Goal: Communication & Community: Answer question/provide support

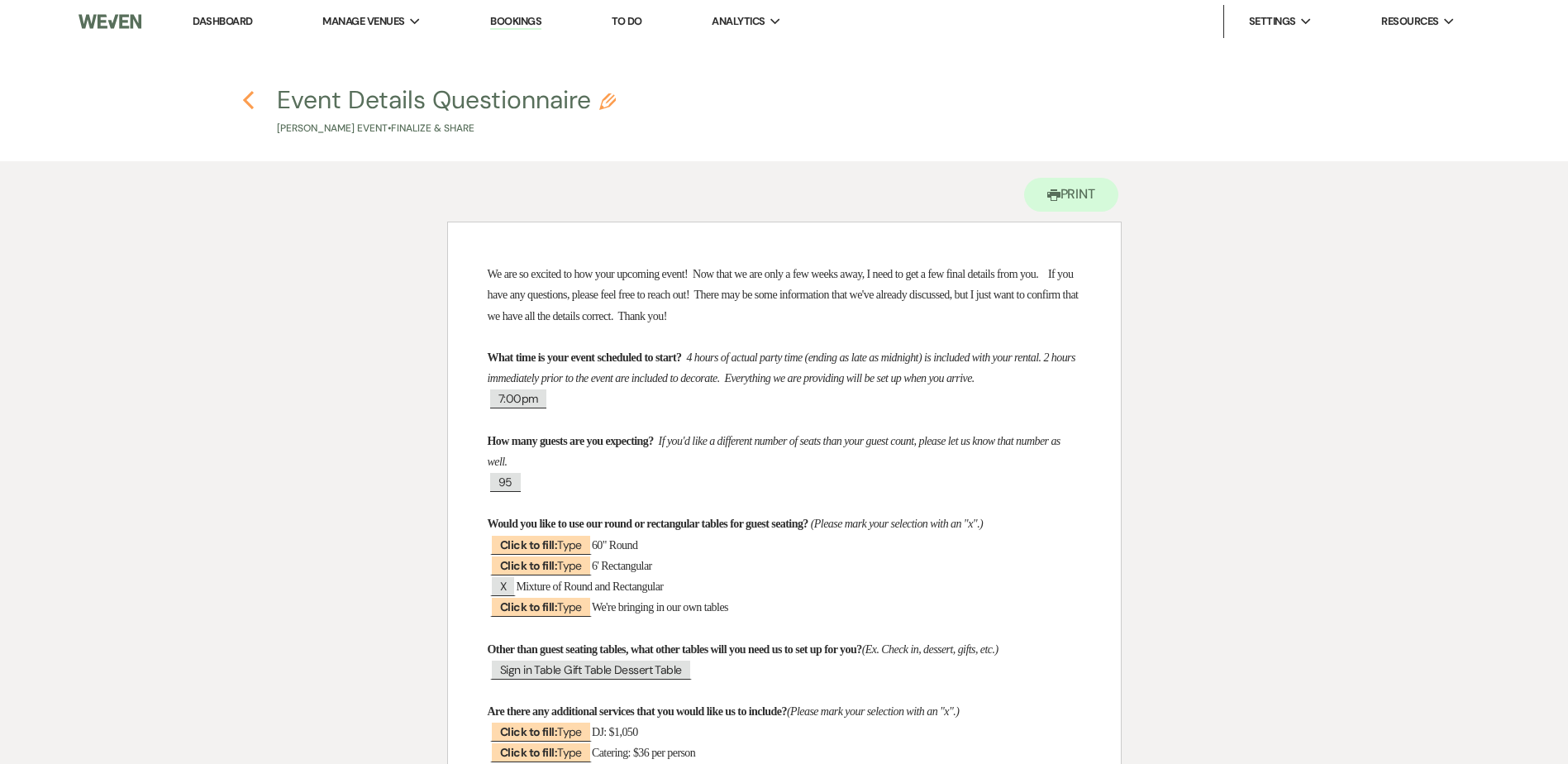
click at [249, 99] on icon "Previous" at bounding box center [248, 100] width 13 height 20
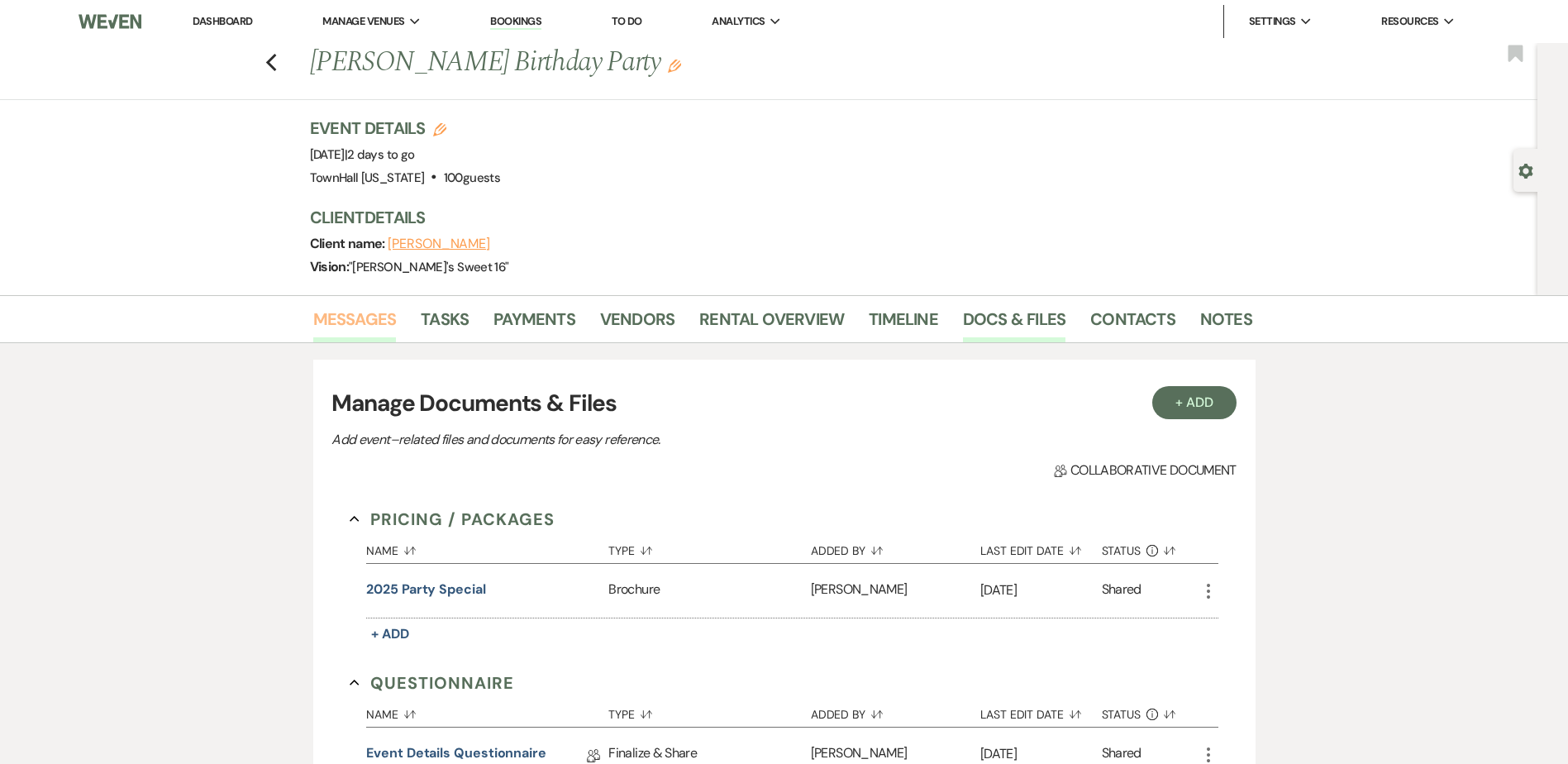
click at [348, 320] on link "Messages" at bounding box center [354, 324] width 83 height 36
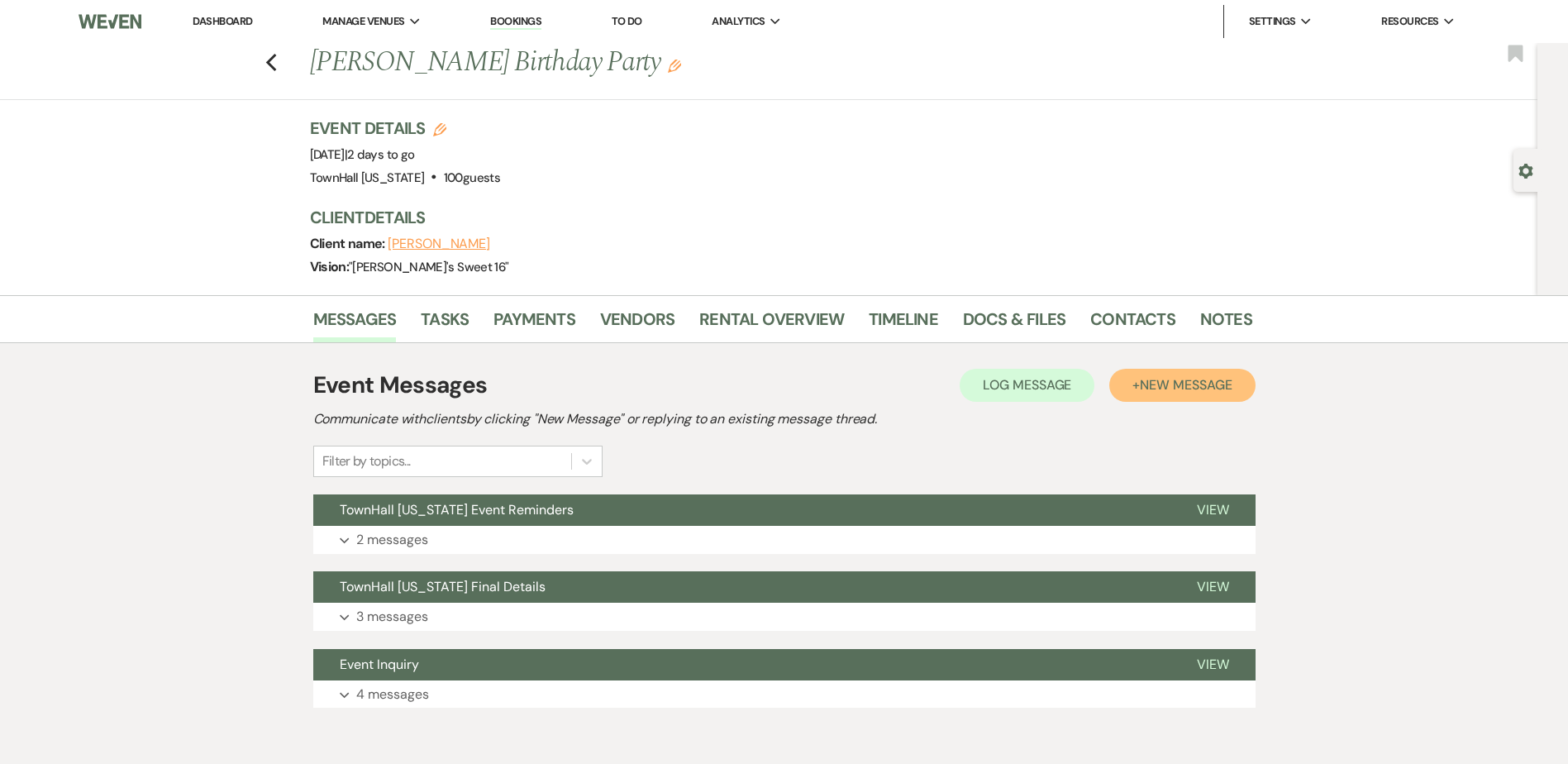
click at [1182, 390] on span "New Message" at bounding box center [1185, 385] width 92 height 18
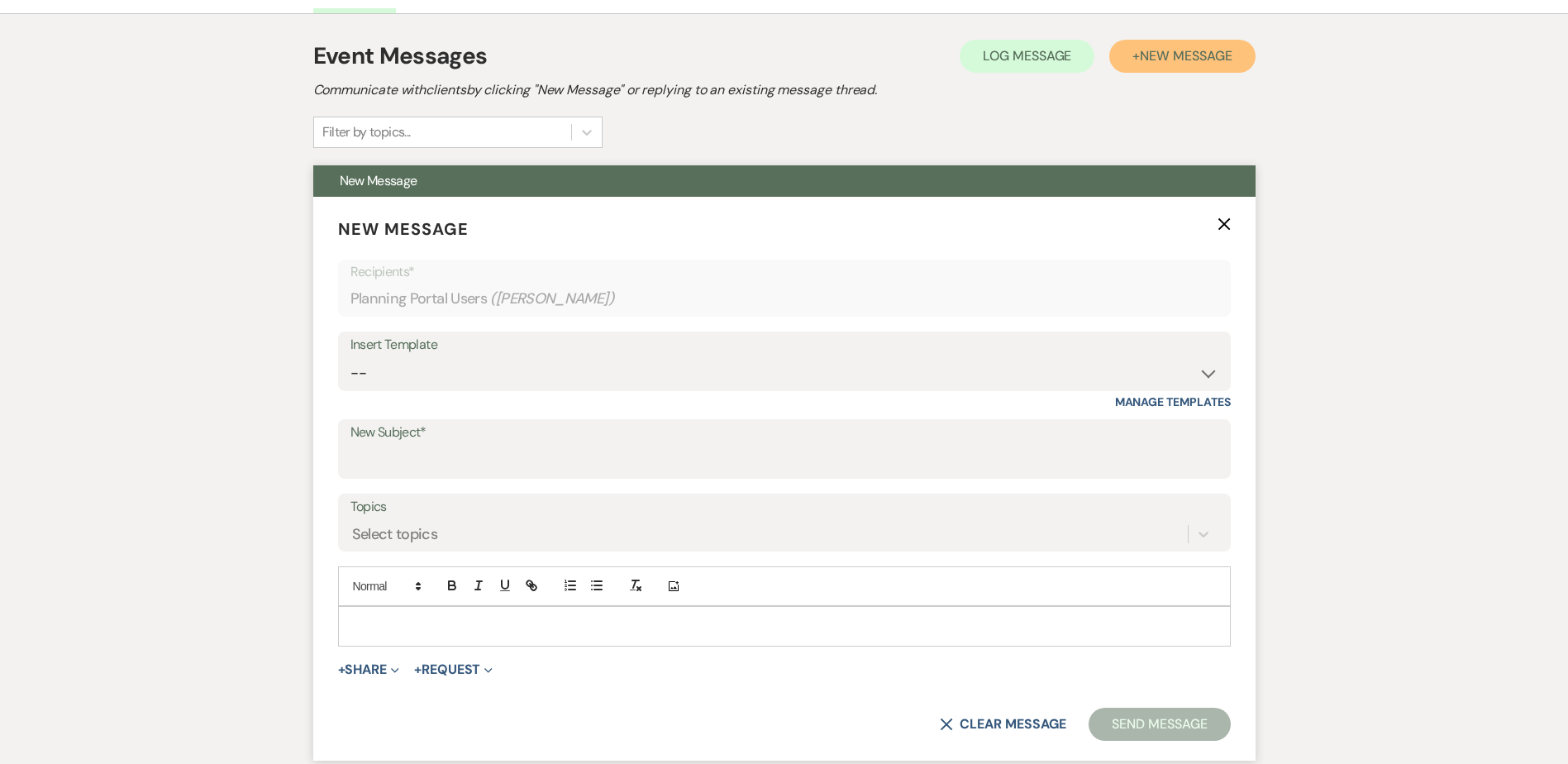
scroll to position [331, 0]
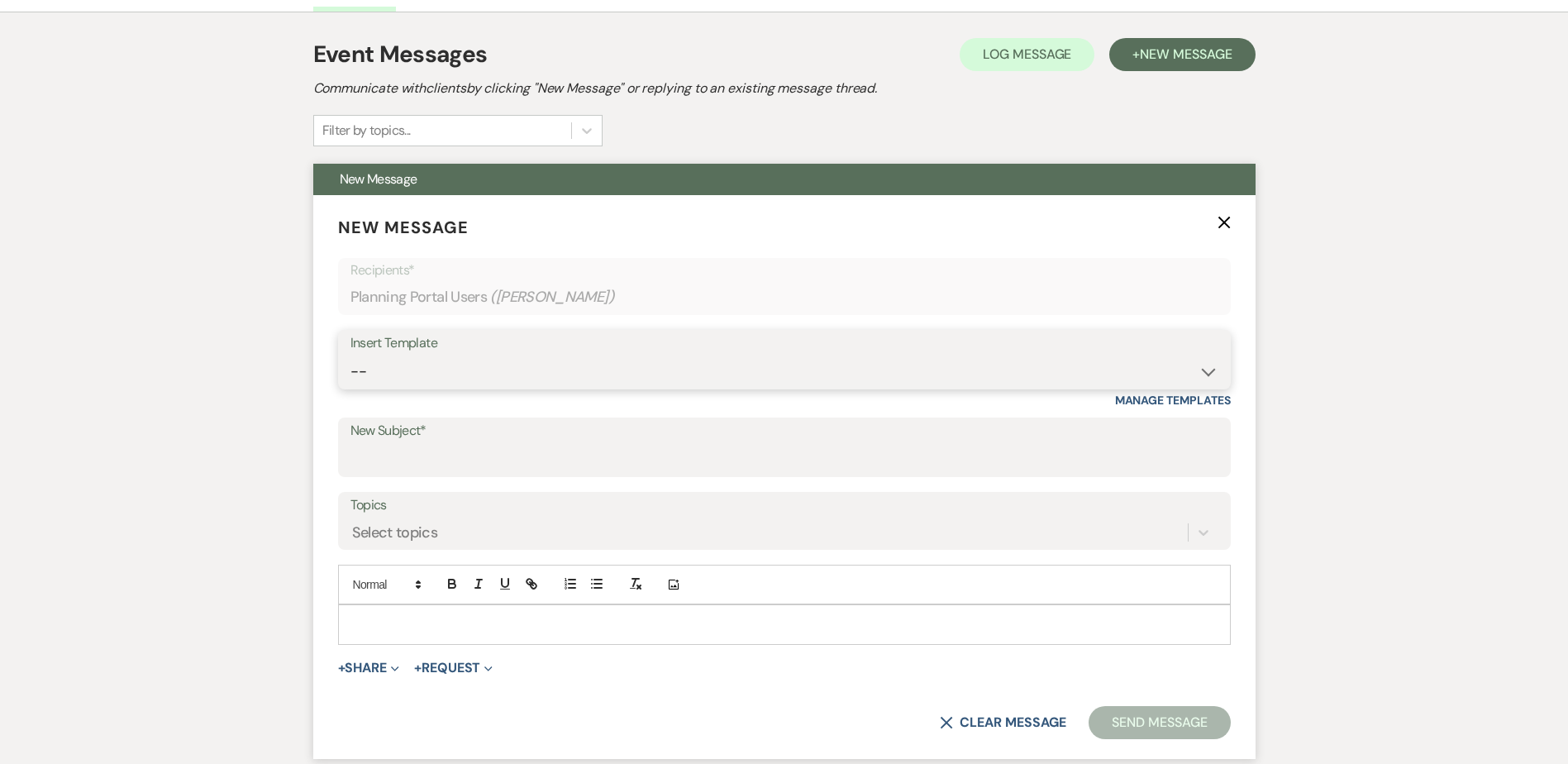
click at [386, 375] on select "-- Wedding Inquiry Follow Up: 2-3 days after initial lead- Avg Cost + Albums Th…" at bounding box center [785, 372] width 868 height 32
select select "1516"
click at [351, 356] on select "-- Wedding Inquiry Follow Up: 2-3 days after initial lead- Avg Cost + Albums Th…" at bounding box center [785, 372] width 868 height 32
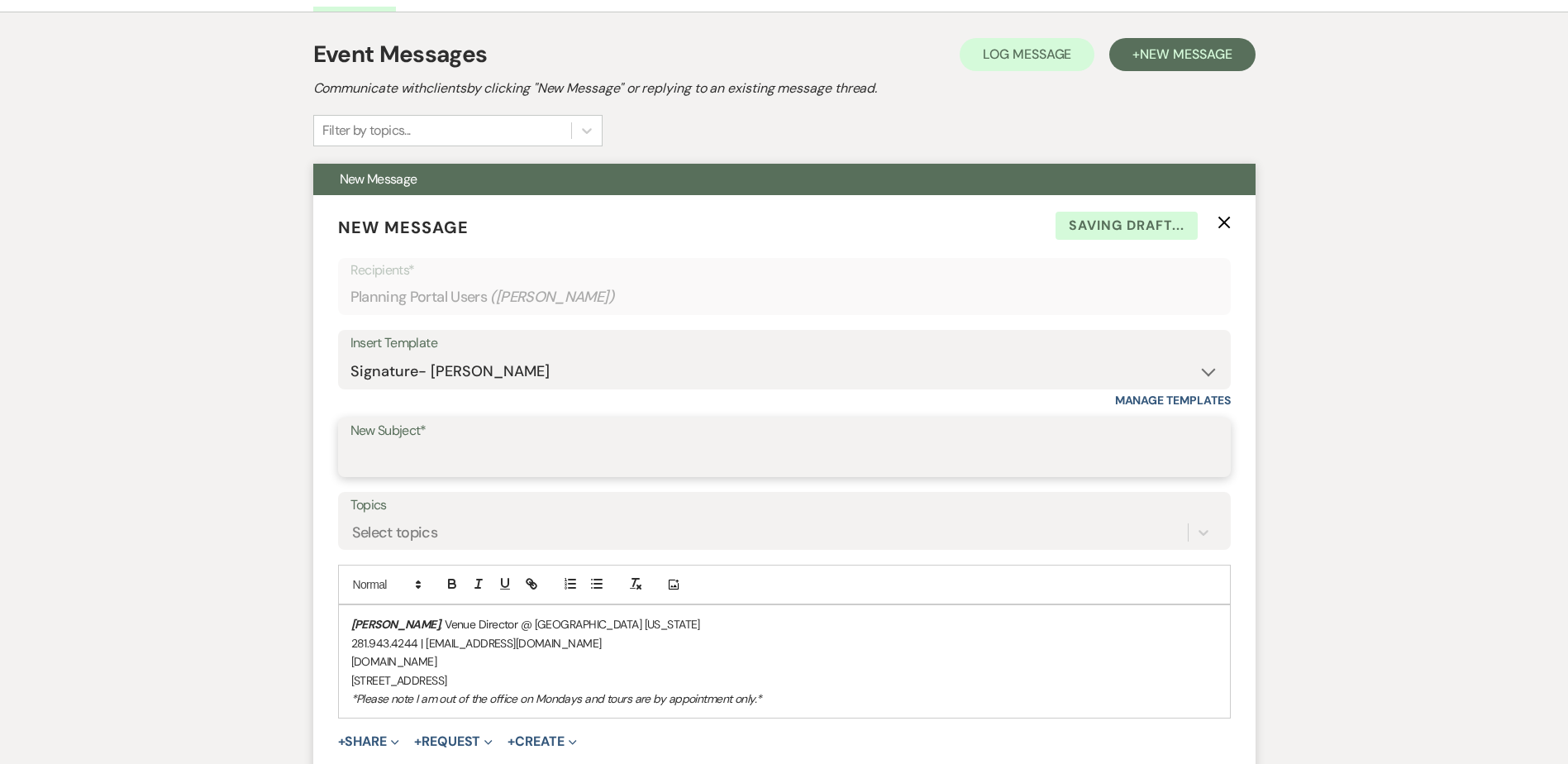
click at [384, 452] on input "New Subject*" at bounding box center [785, 459] width 868 height 32
type input "TownHall [US_STATE] Floor Plan"
click at [354, 618] on em "[PERSON_NAME]" at bounding box center [396, 624] width 89 height 15
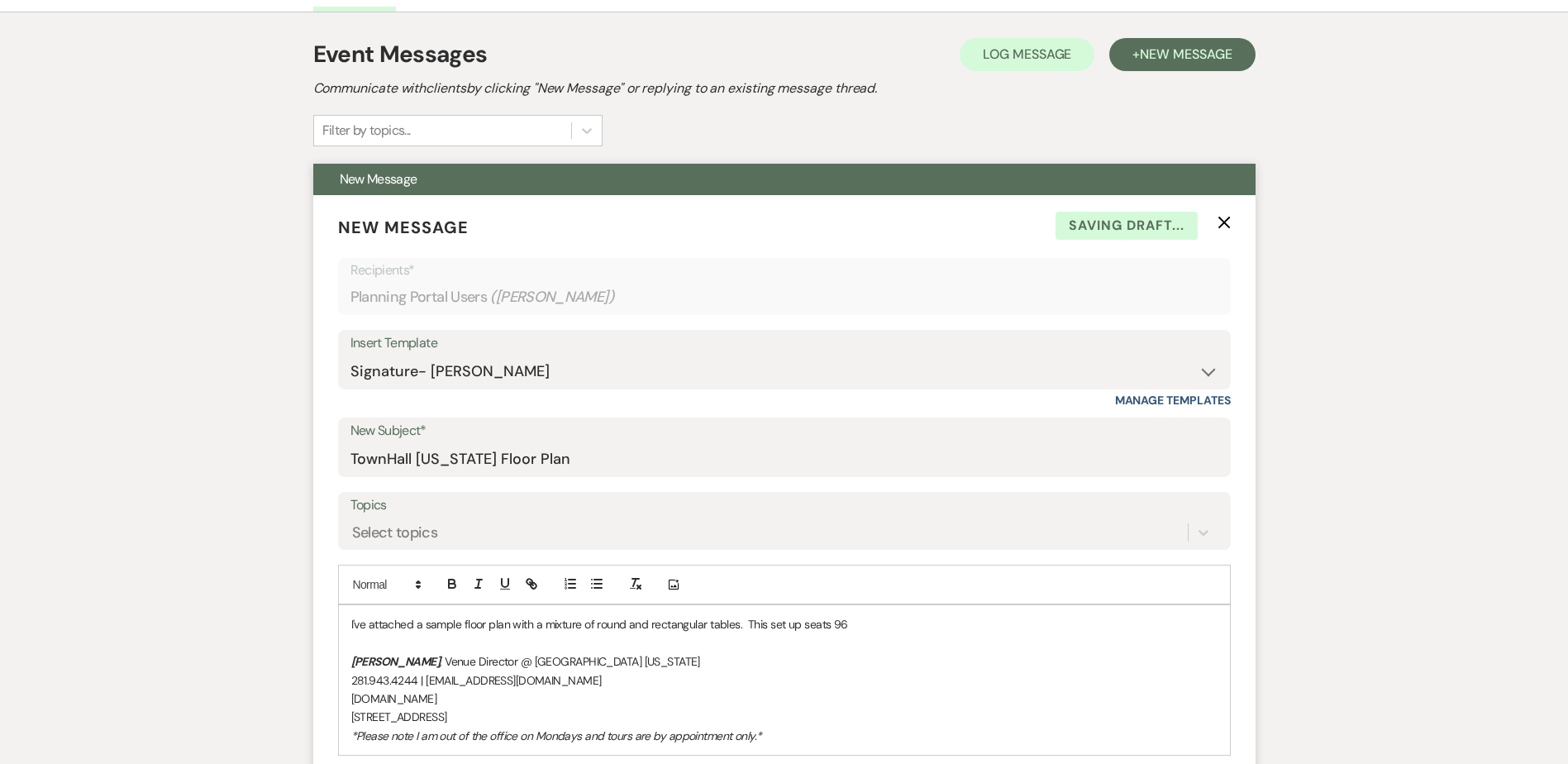
drag, startPoint x: 354, startPoint y: 618, endPoint x: 867, endPoint y: 621, distance: 513.0
click at [867, 621] on p "I've attached a sample floor plan with a mixture of round and rectangular table…" at bounding box center [785, 624] width 866 height 19
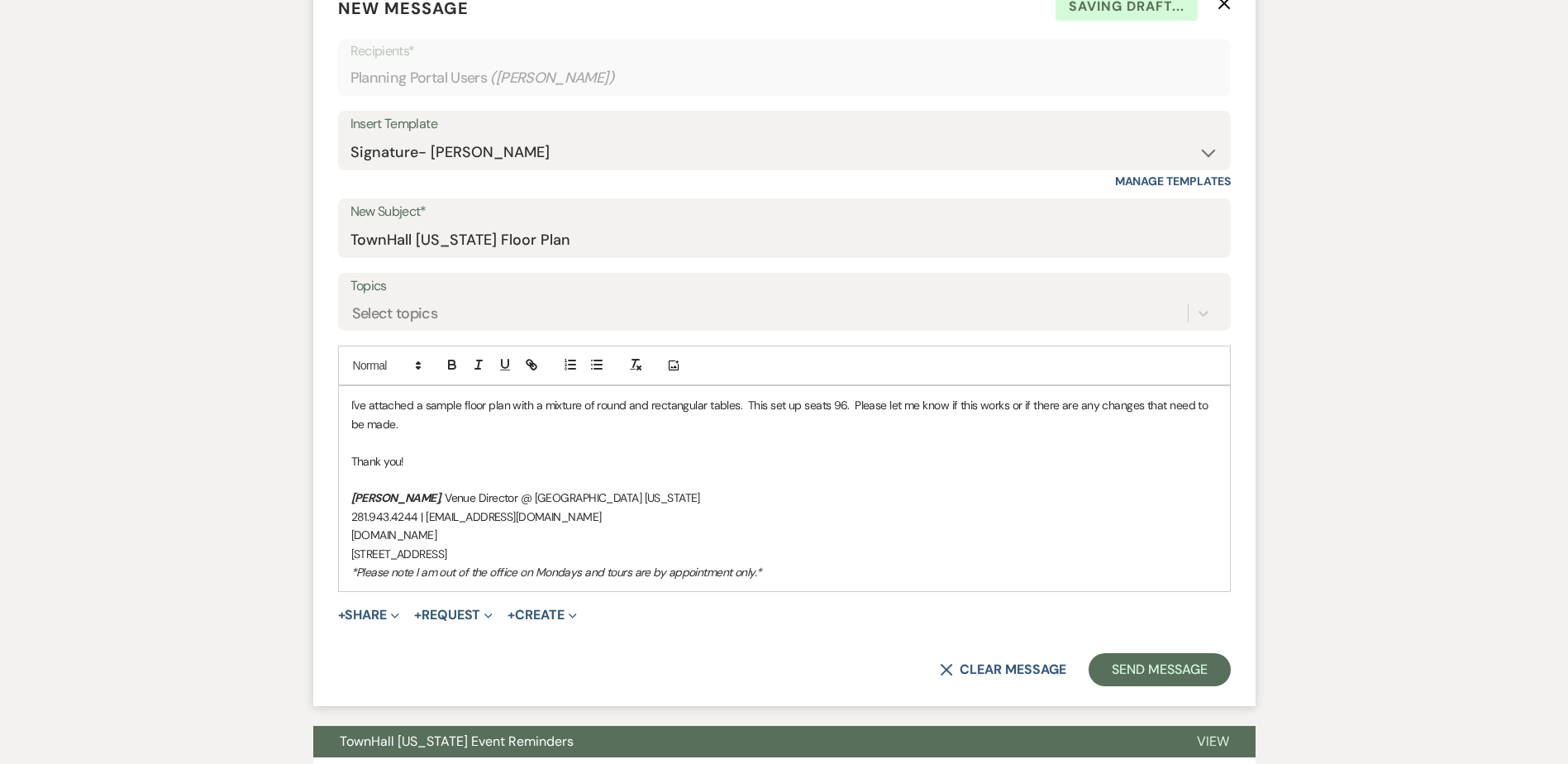
scroll to position [579, 0]
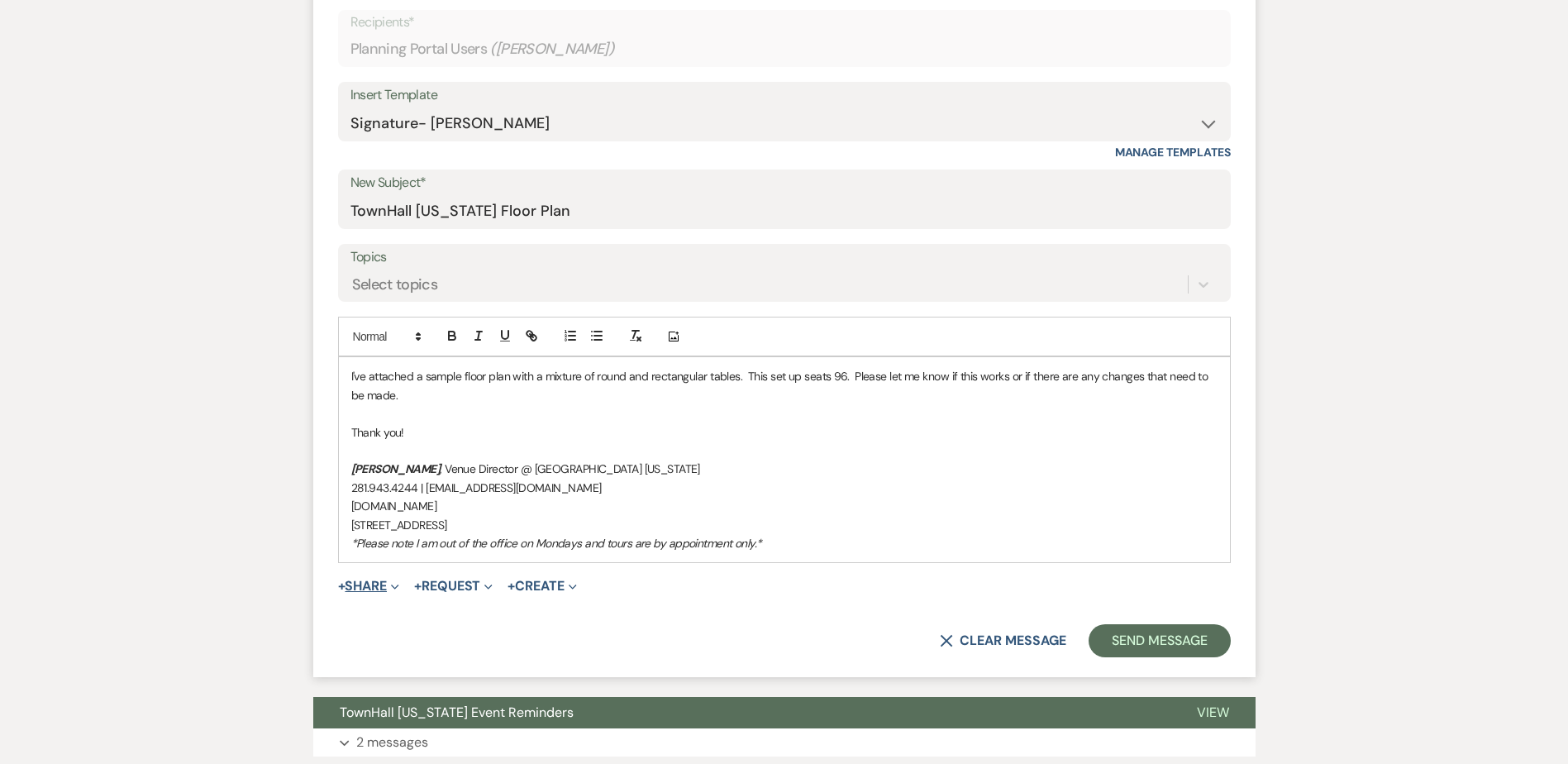
click at [368, 592] on button "+ Share Expand" at bounding box center [369, 586] width 62 height 13
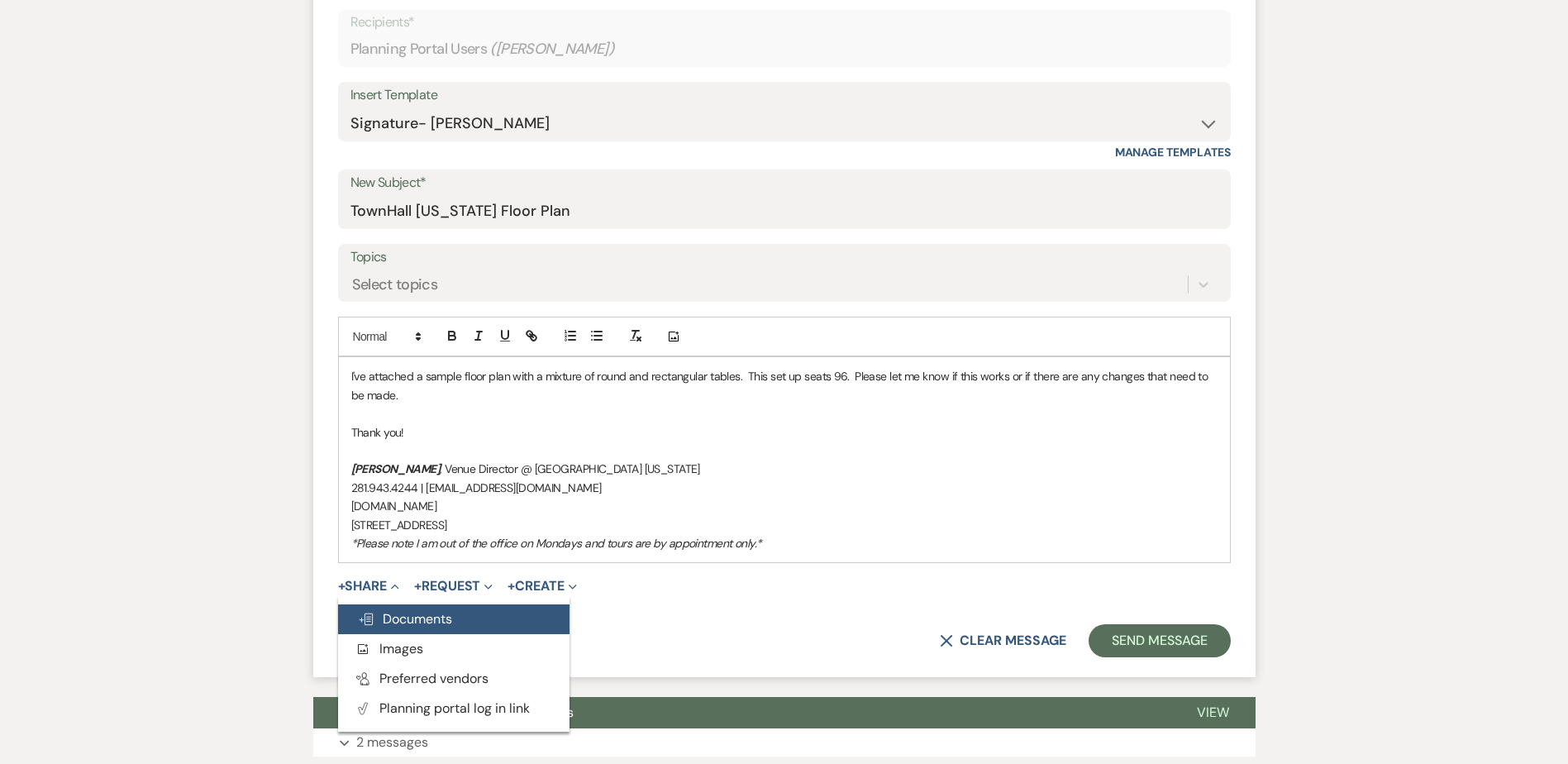
click at [377, 619] on span "Doc Upload Documents" at bounding box center [405, 618] width 94 height 18
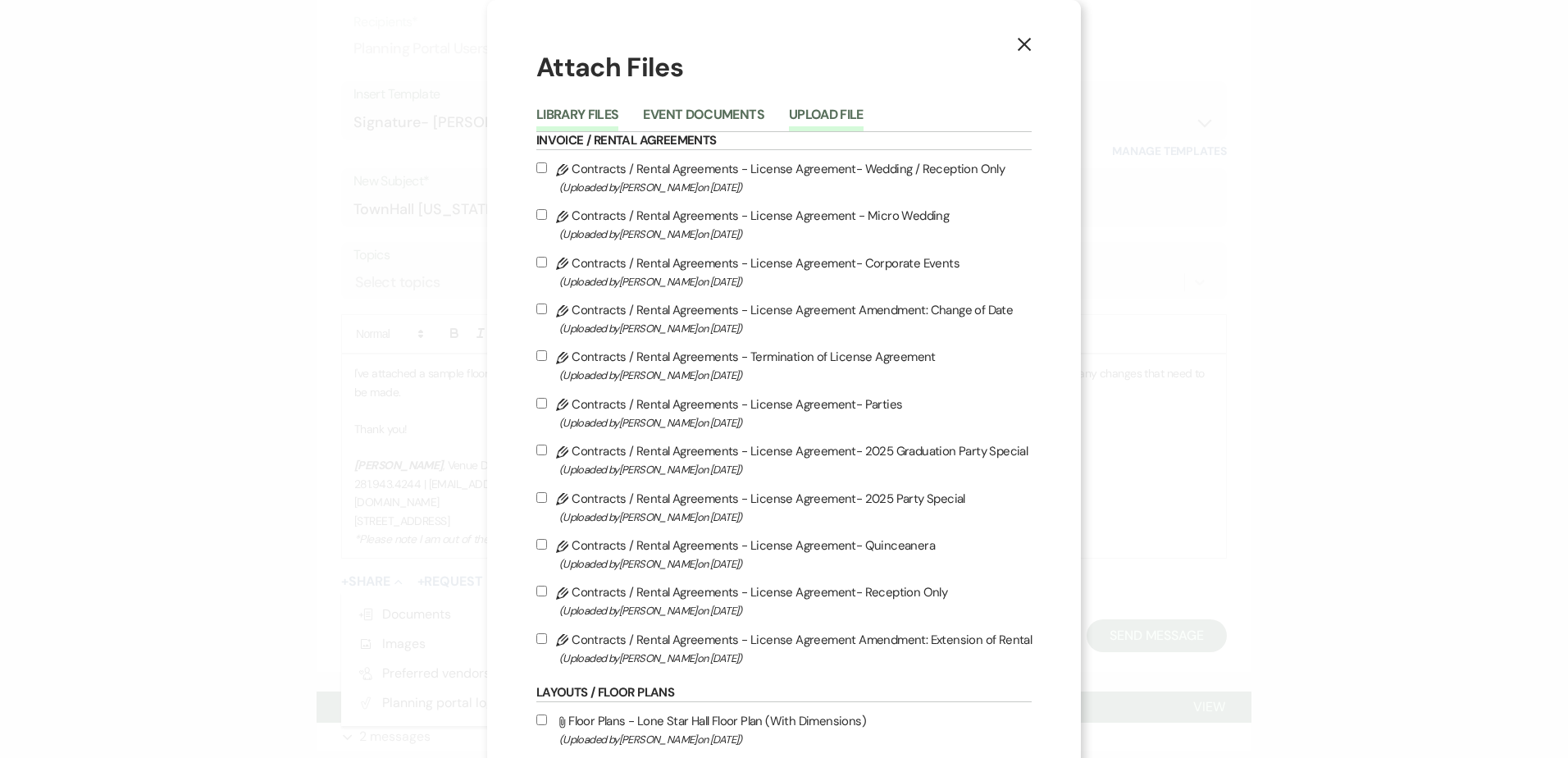
click at [807, 110] on button "Upload File" at bounding box center [825, 120] width 74 height 23
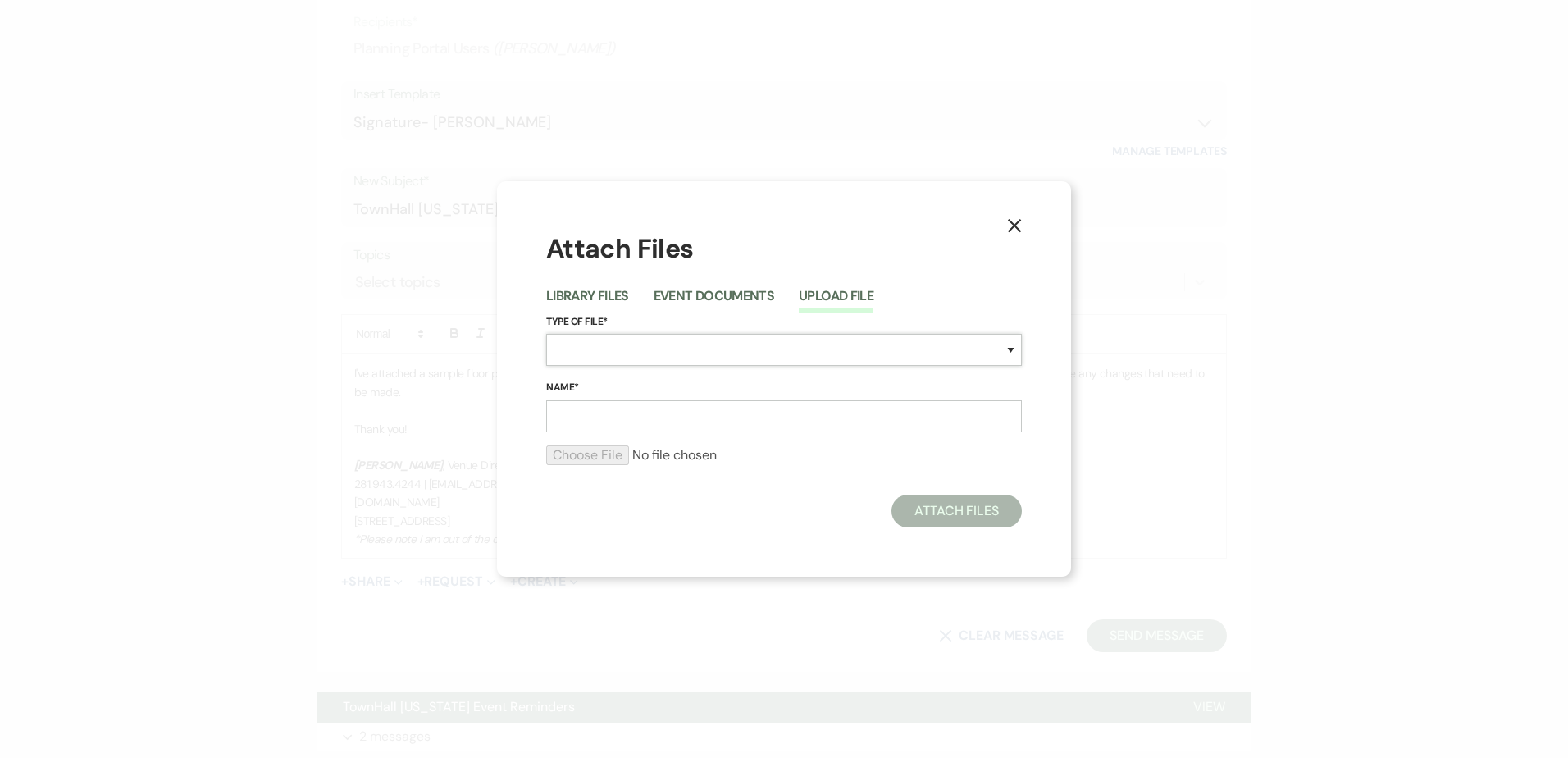
click at [575, 342] on select "Special Event Insurance Vendor Certificate of Insurance Contracts / Rental Agre…" at bounding box center [784, 350] width 476 height 32
select select "24"
click at [546, 334] on select "Special Event Insurance Vendor Certificate of Insurance Contracts / Rental Agre…" at bounding box center [784, 350] width 476 height 32
click at [591, 414] on input "Name*" at bounding box center [784, 417] width 476 height 32
type input "[DATE] Floor Plan"
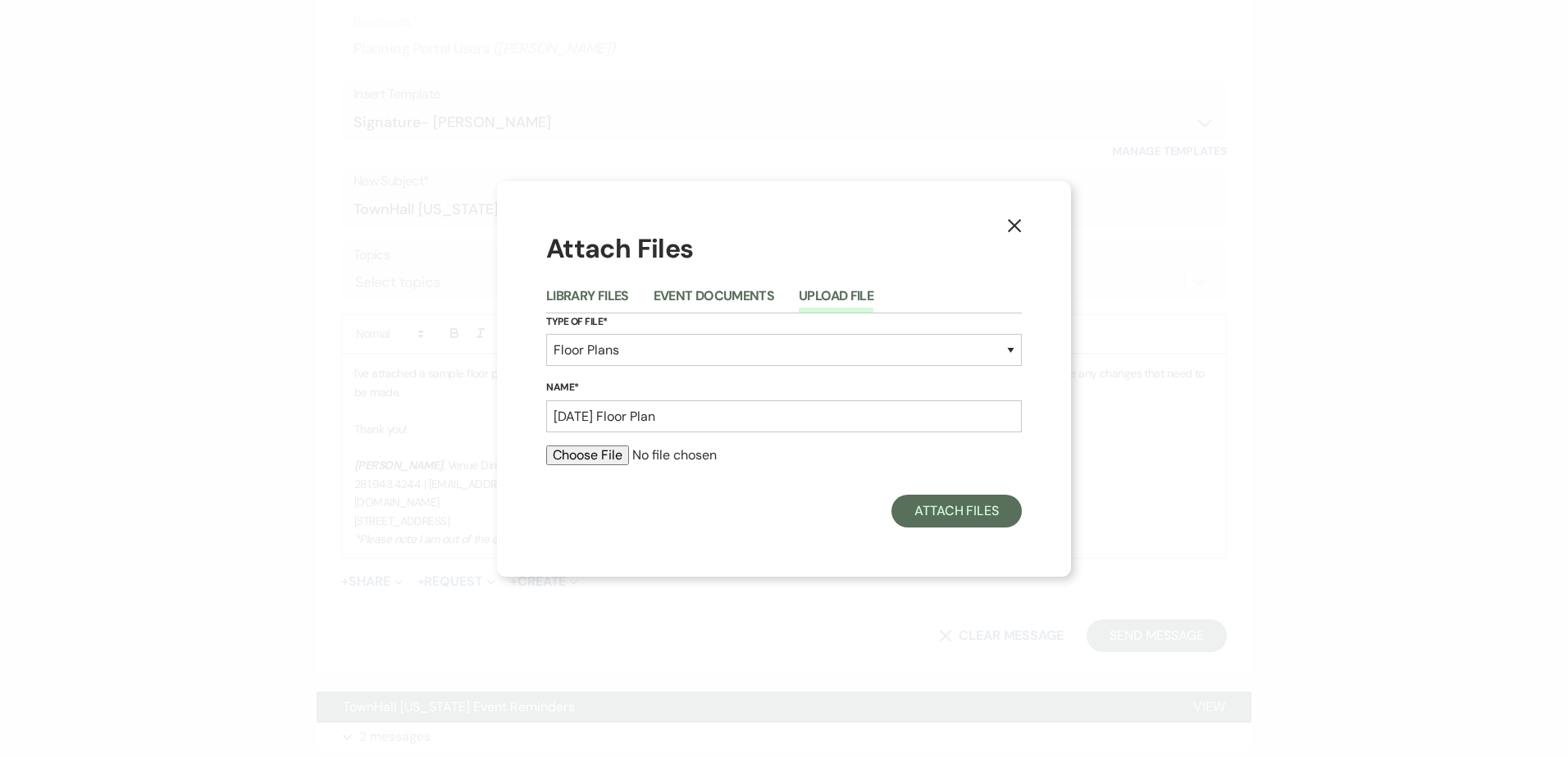
click at [611, 454] on input "file" at bounding box center [784, 456] width 476 height 20
type input "C:\fakepath\Floor Plan [DATE].pdf"
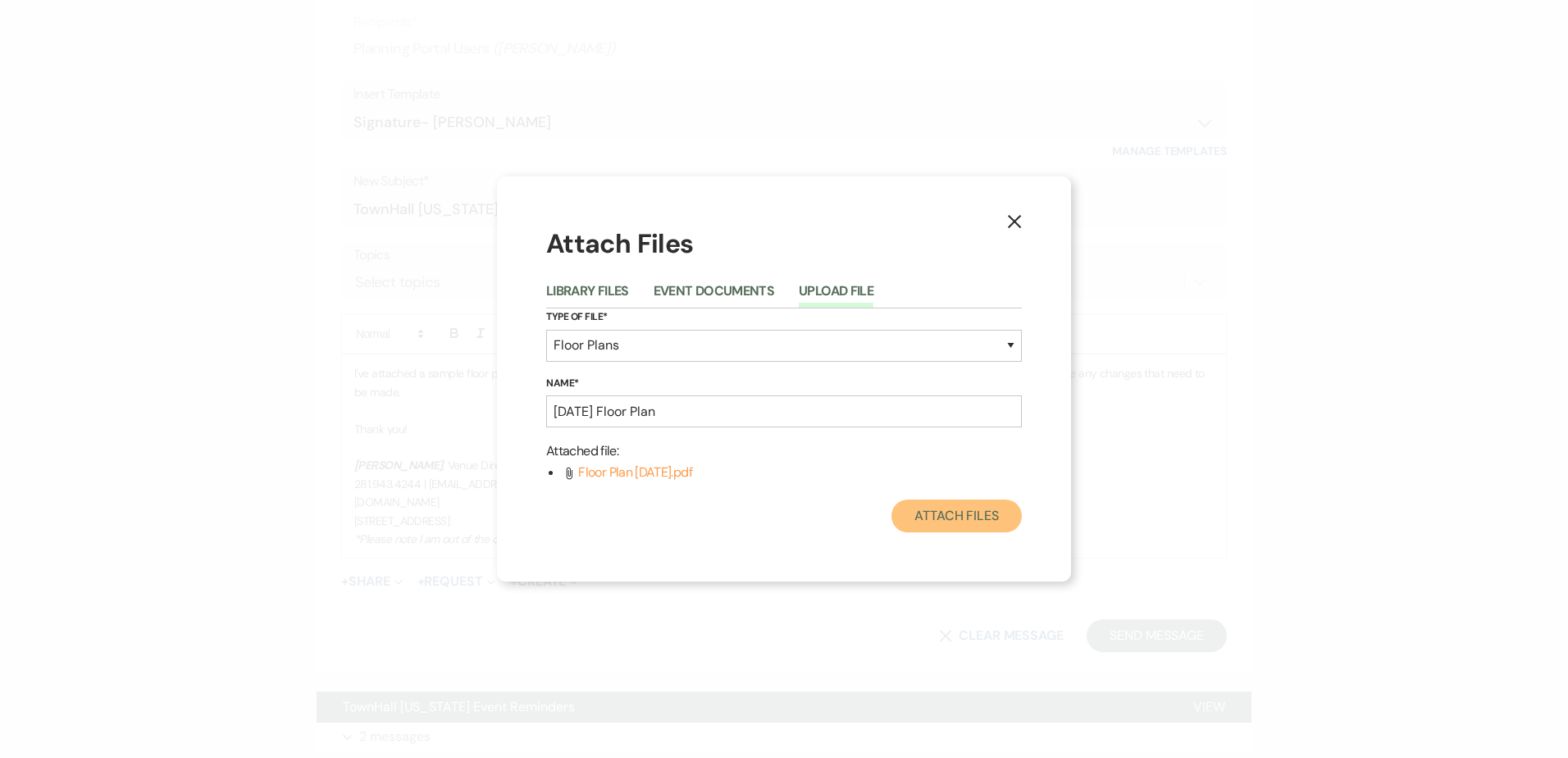
click at [948, 513] on button "Attach Files" at bounding box center [956, 515] width 130 height 33
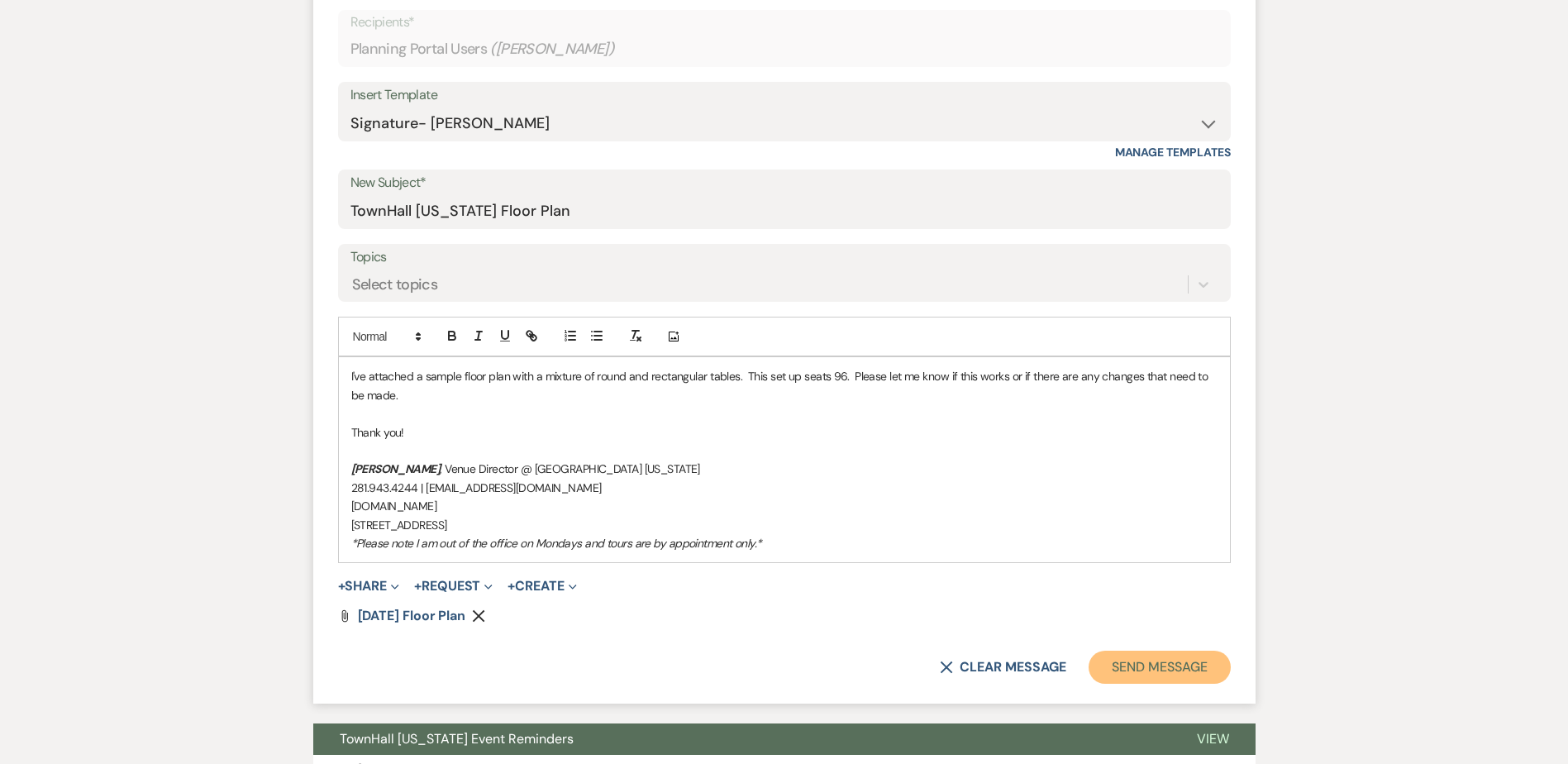
click at [1133, 659] on button "Send Message" at bounding box center [1159, 666] width 141 height 33
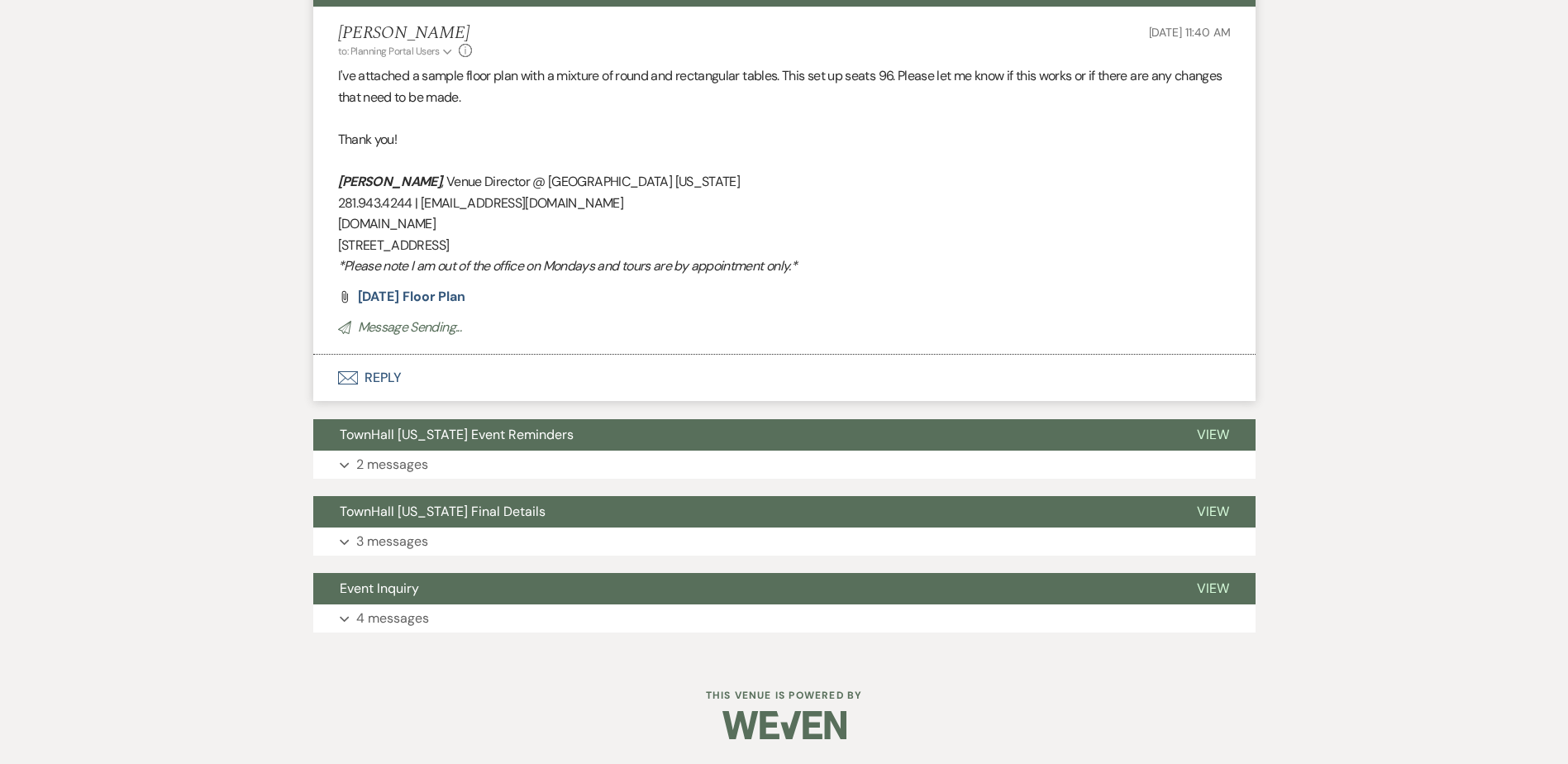
scroll to position [0, 0]
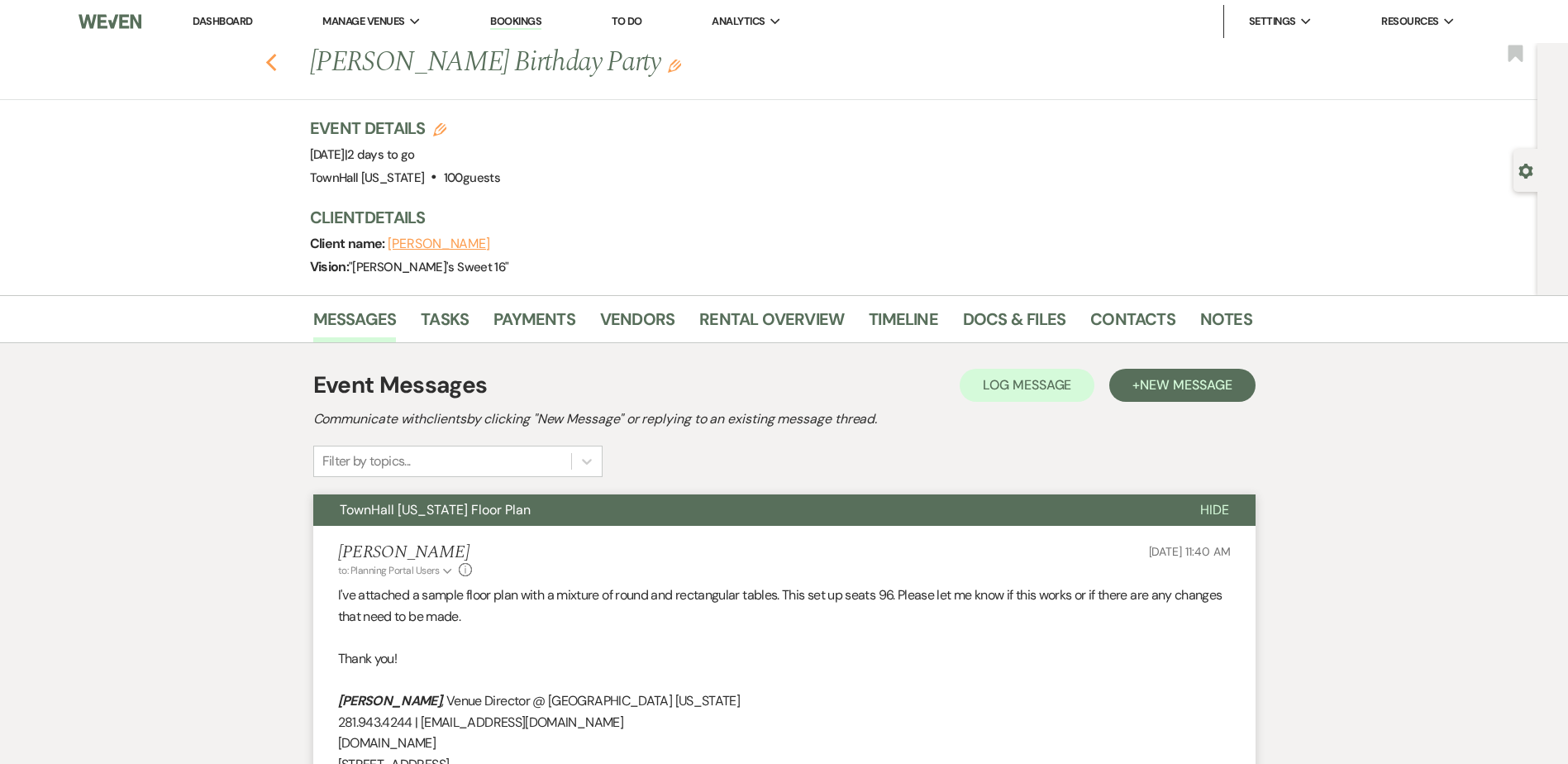
click at [276, 69] on use "button" at bounding box center [270, 63] width 11 height 19
select select "7"
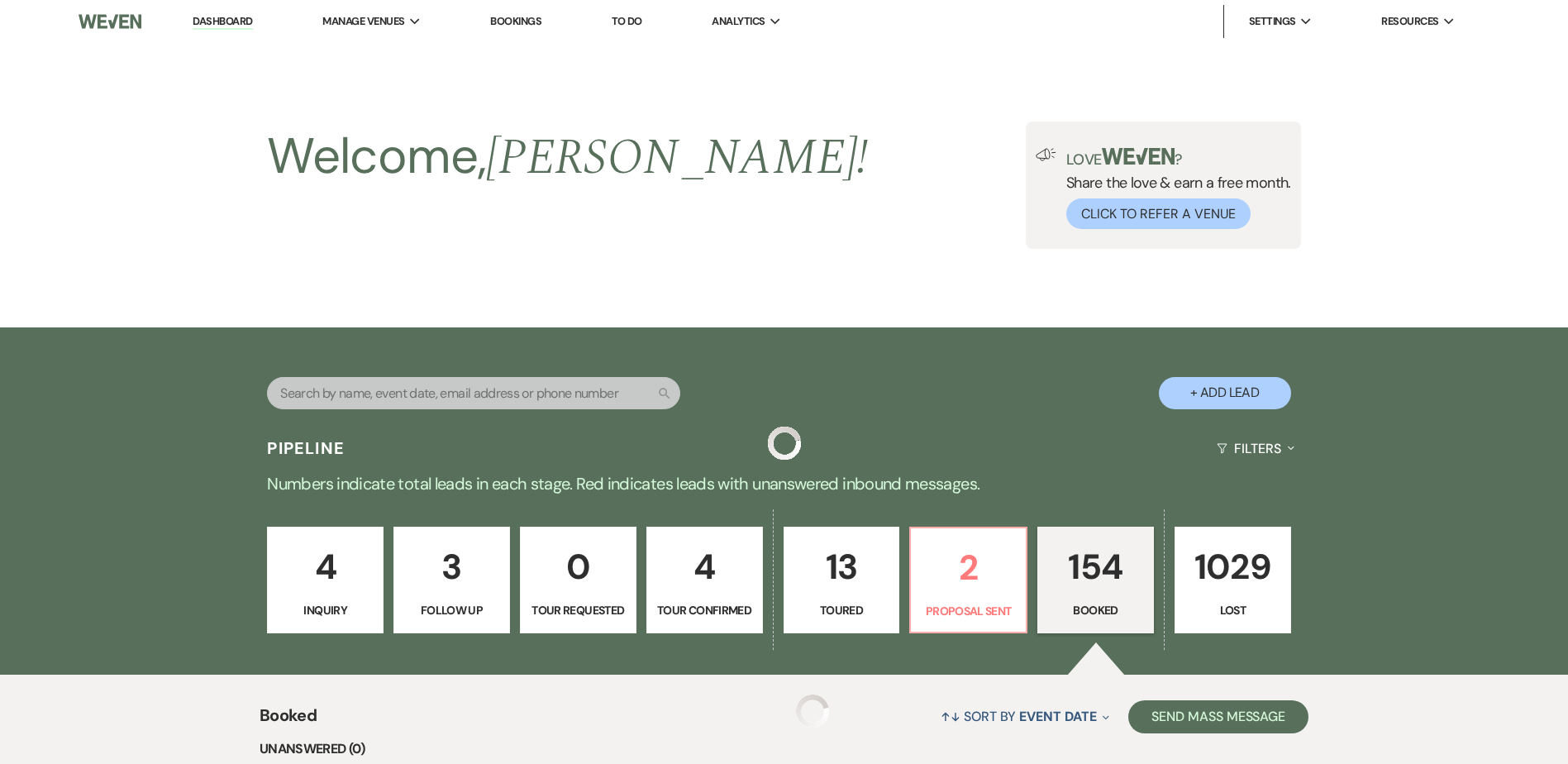
scroll to position [496, 0]
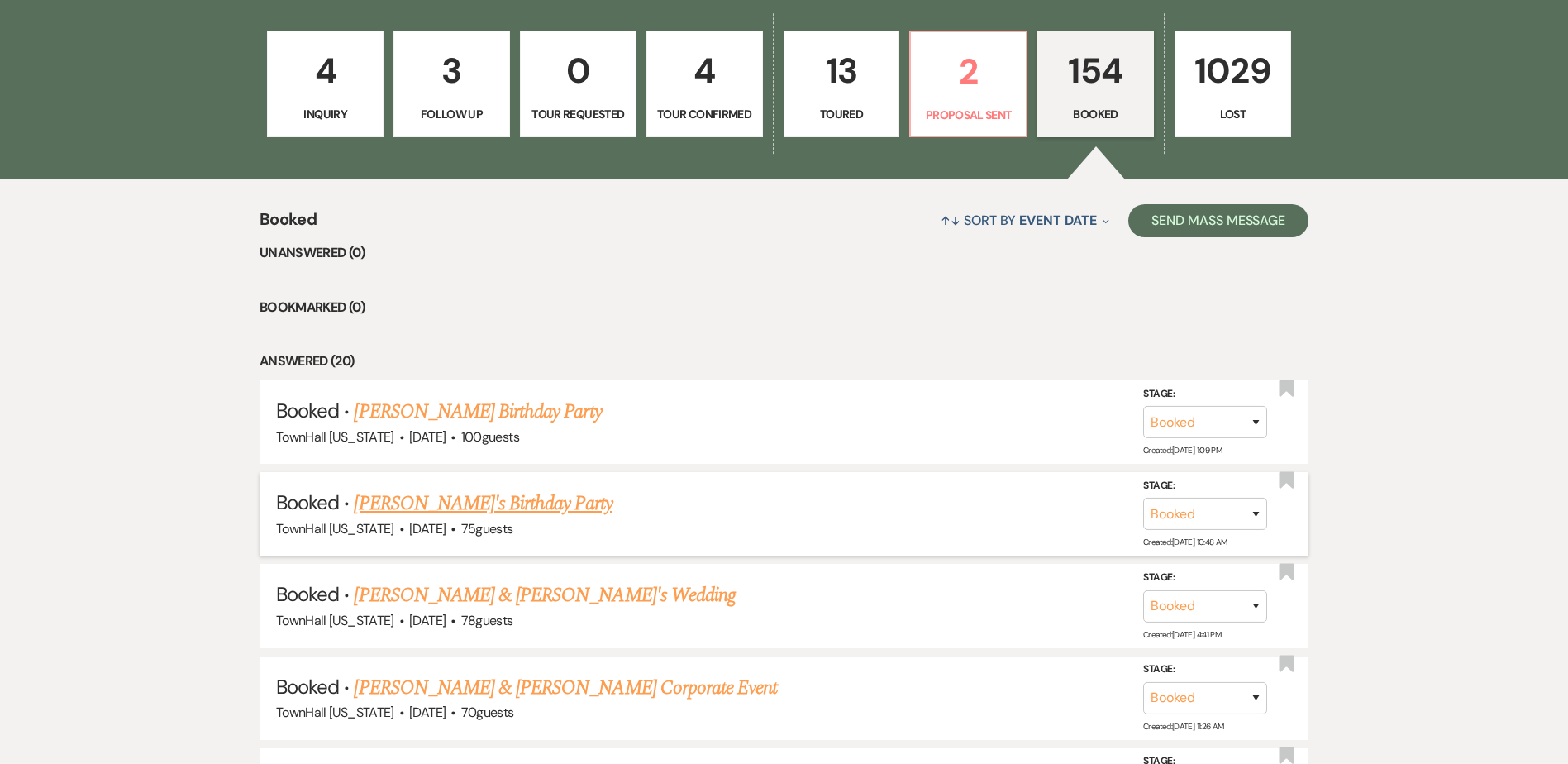
click at [489, 507] on link "[PERSON_NAME]'s Birthday Party" at bounding box center [483, 503] width 258 height 29
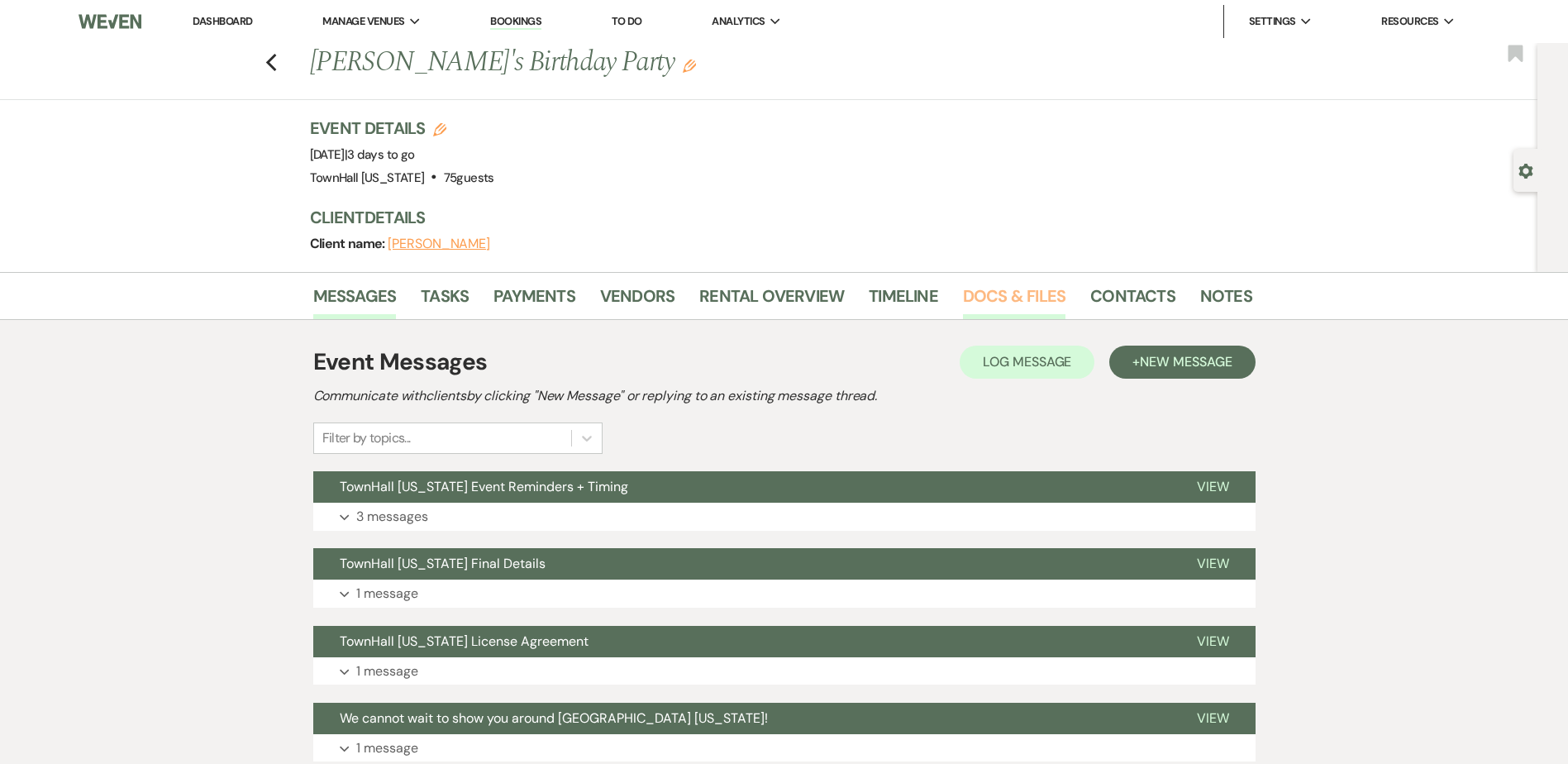
click at [1001, 300] on link "Docs & Files" at bounding box center [1014, 300] width 103 height 36
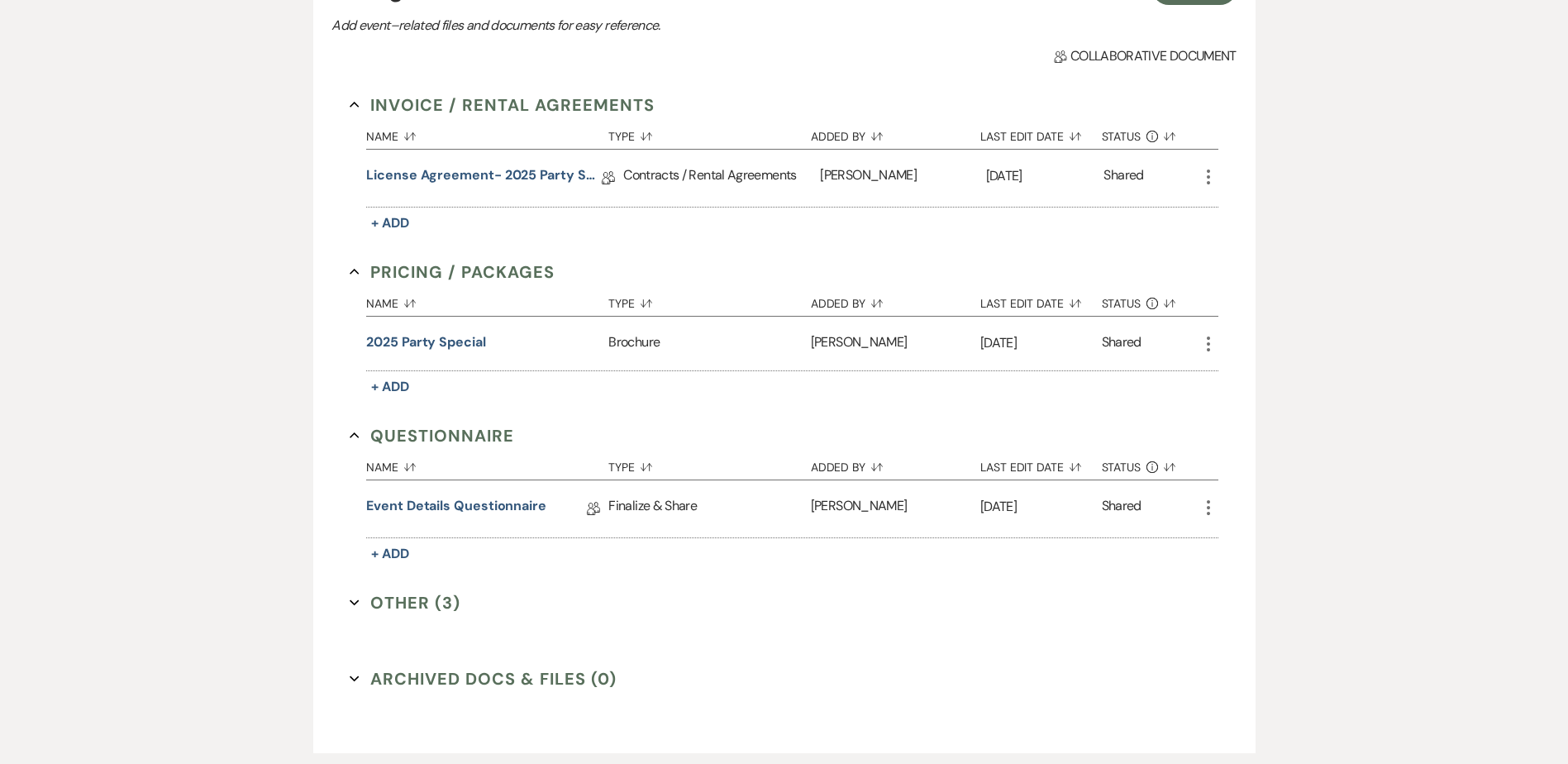
scroll to position [502, 0]
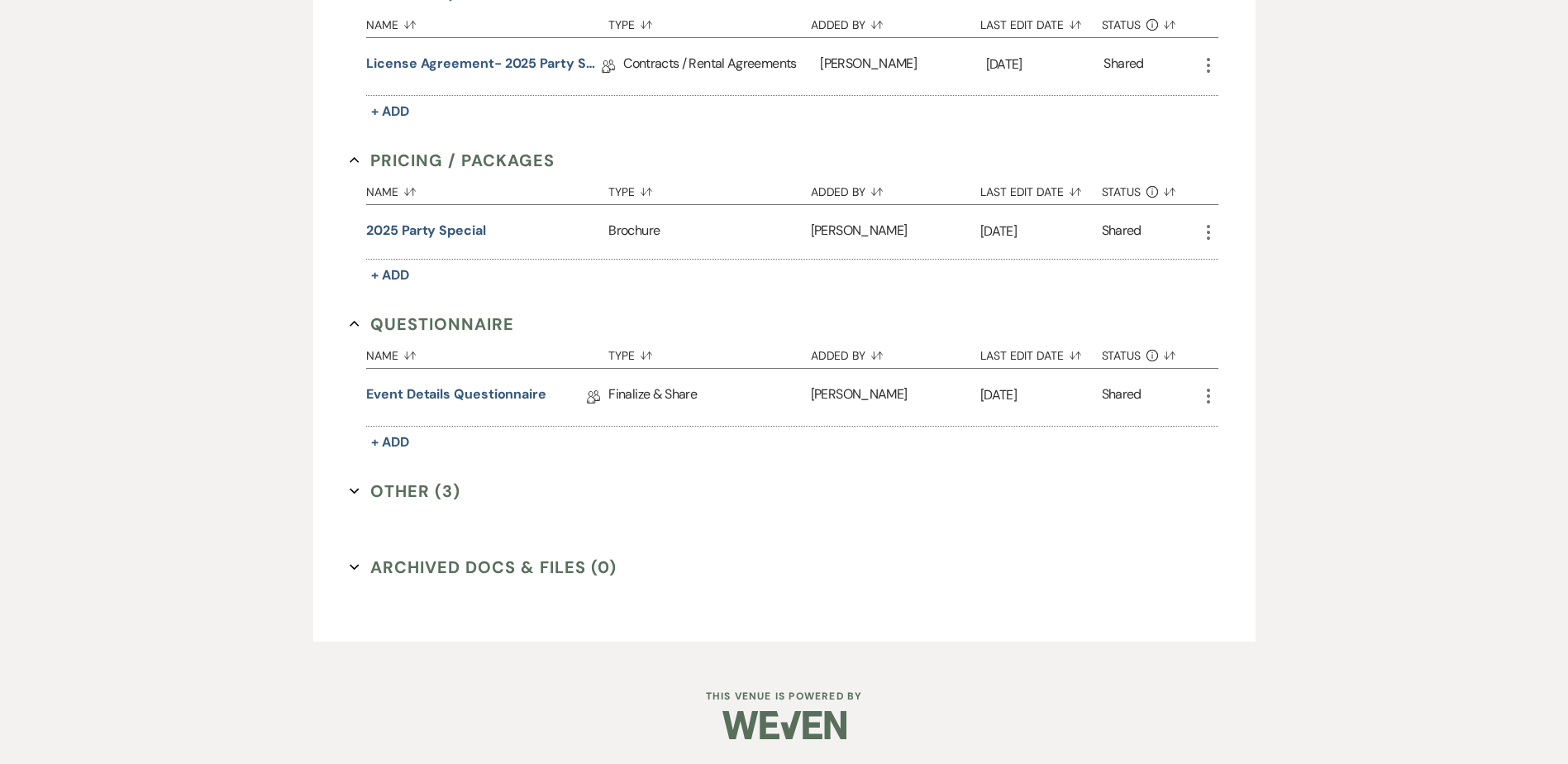
click at [411, 486] on button "Other (3) Expand" at bounding box center [405, 491] width 111 height 24
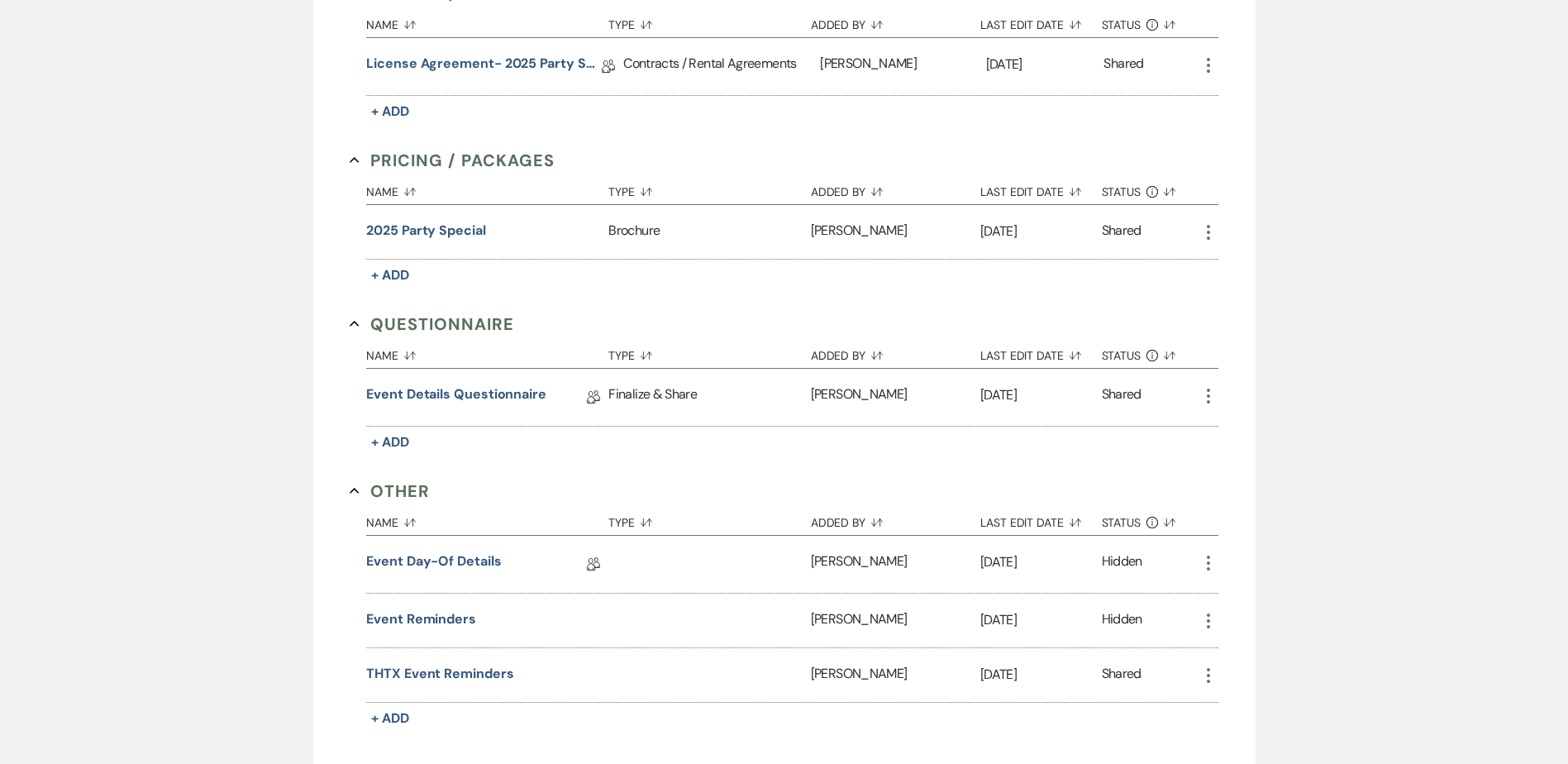
click at [57, 425] on div "Messages Tasks Payments Vendors Rental Overview Timeline Docs & Files Contacts …" at bounding box center [784, 327] width 1568 height 1116
